Goal: Information Seeking & Learning: Learn about a topic

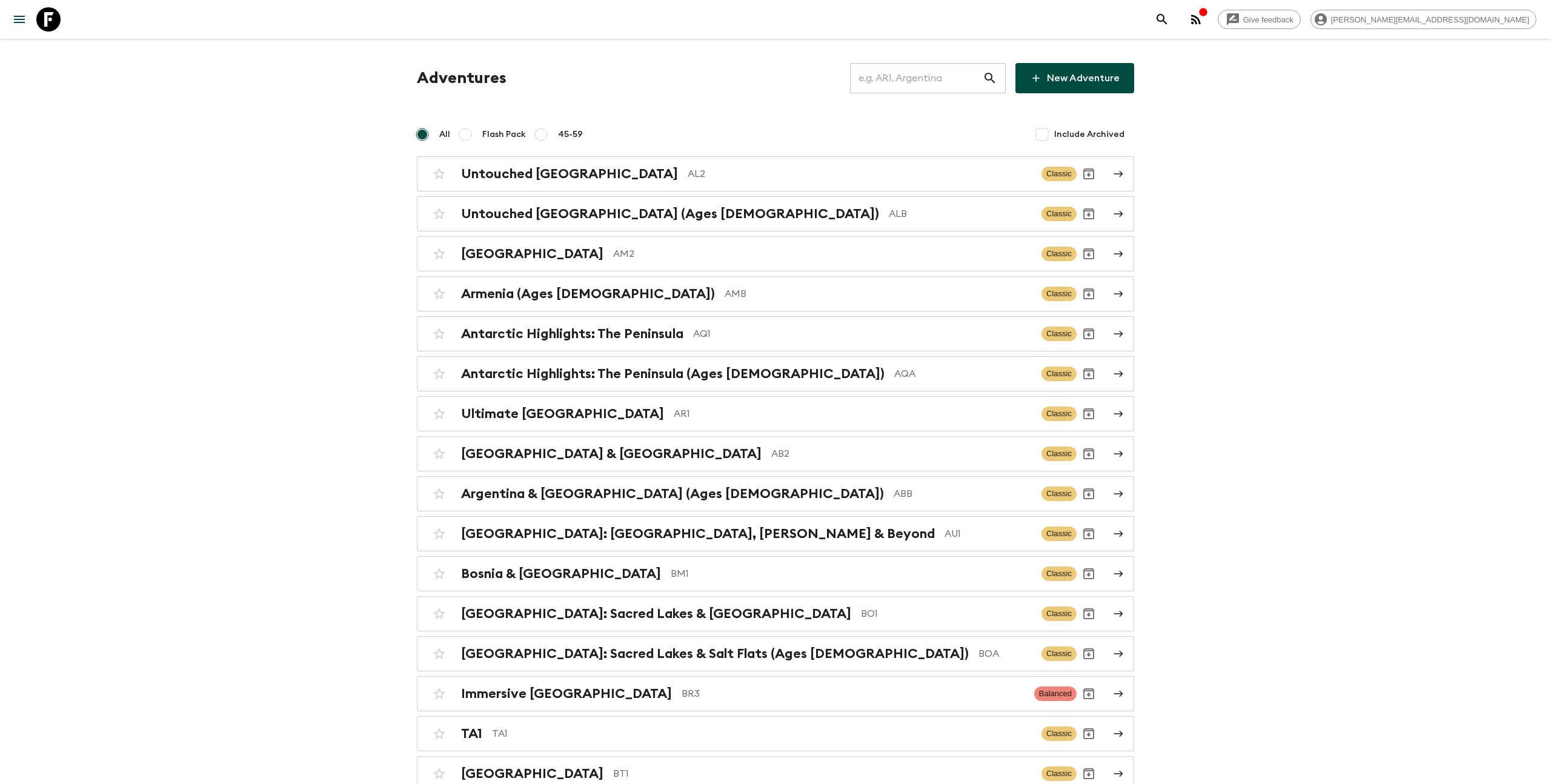
click at [894, 86] on input "text" at bounding box center [916, 78] width 133 height 34
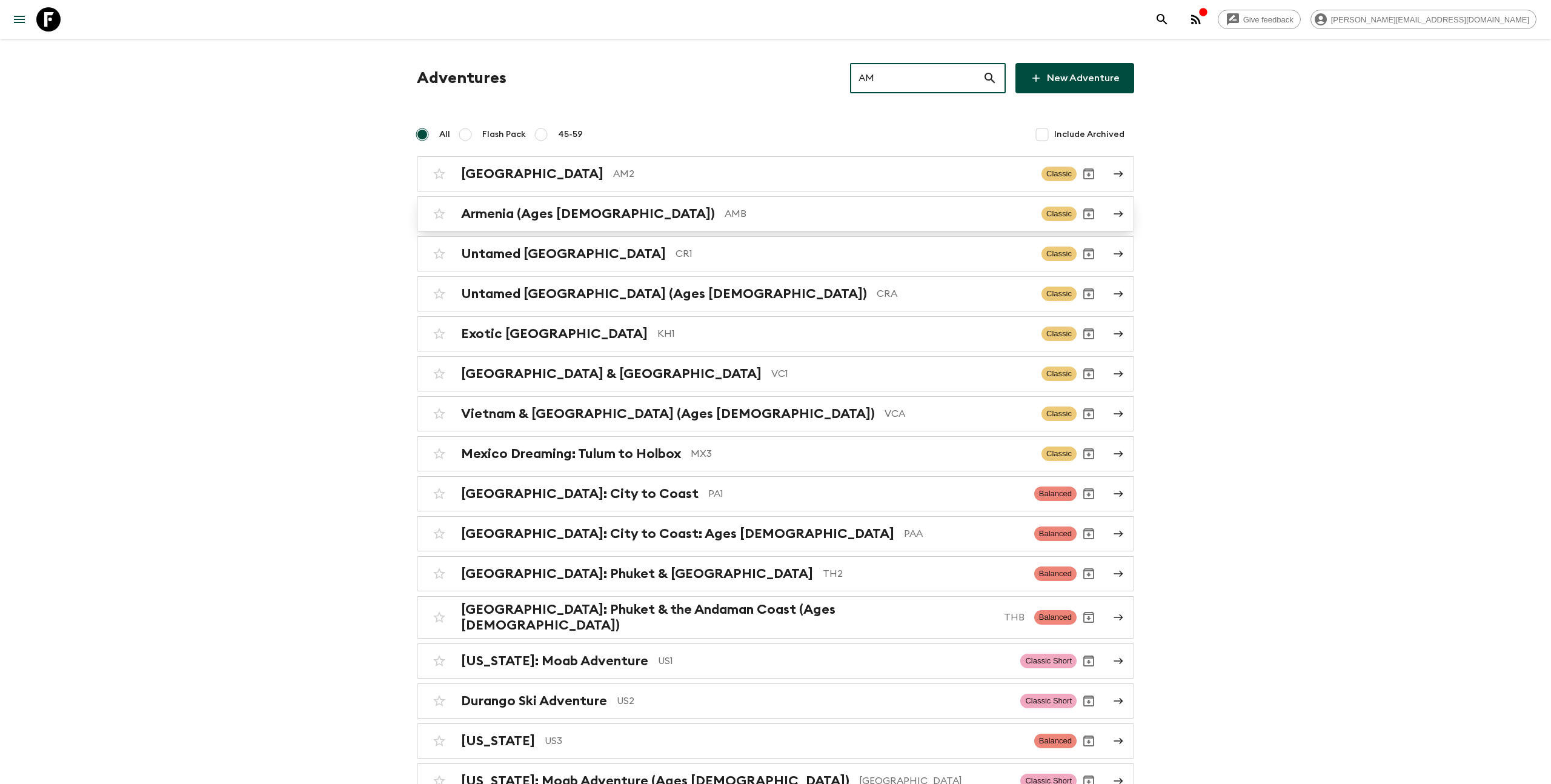
type input "AM"
click at [725, 212] on p "AMB" at bounding box center [878, 214] width 307 height 14
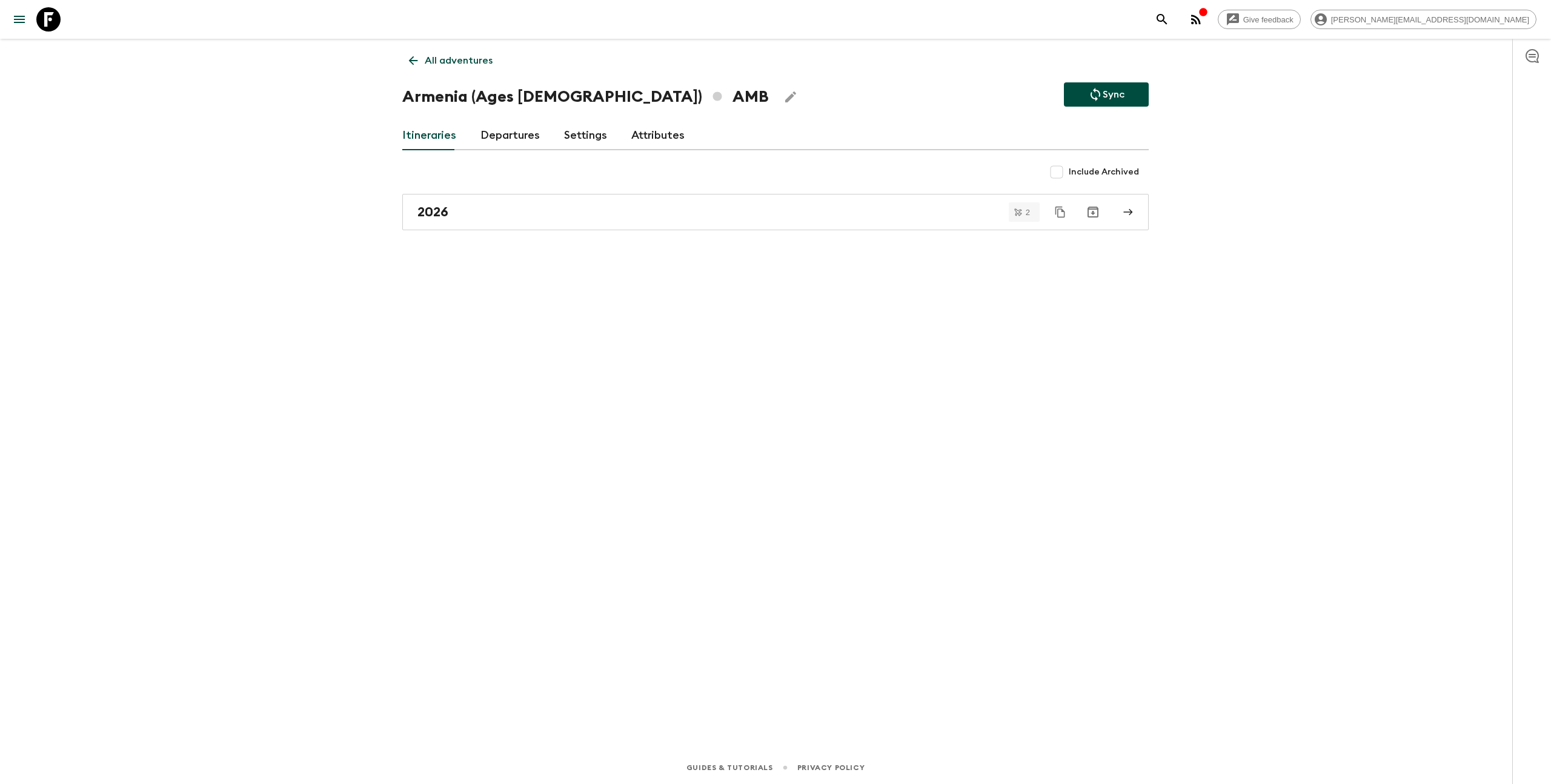
click at [478, 142] on div "Itineraries Departures Settings Attributes" at bounding box center [775, 135] width 747 height 29
click at [510, 214] on div "2026" at bounding box center [764, 212] width 693 height 16
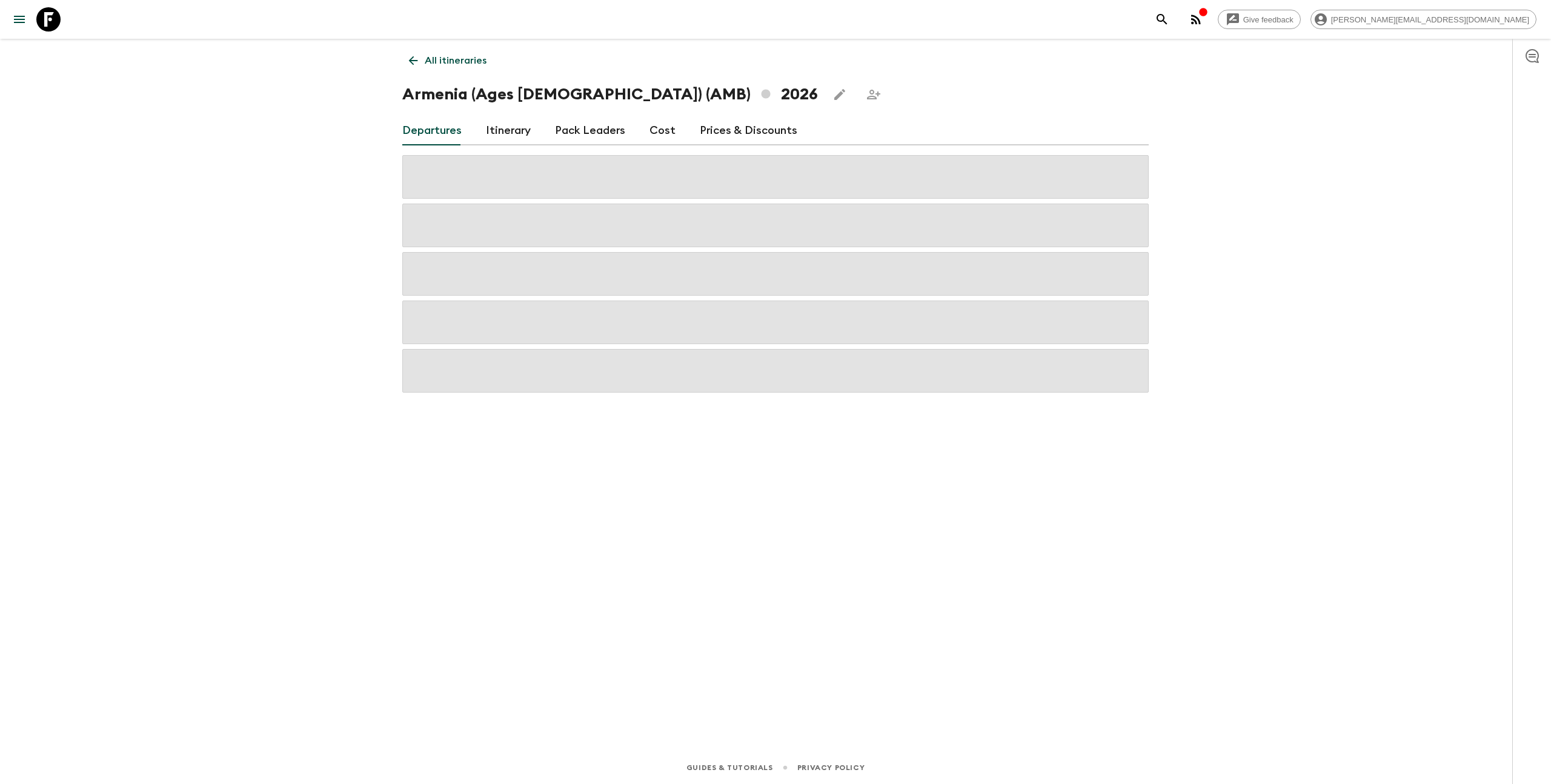
click at [651, 129] on link "Cost" at bounding box center [662, 131] width 26 height 29
